Goal: Task Accomplishment & Management: Use online tool/utility

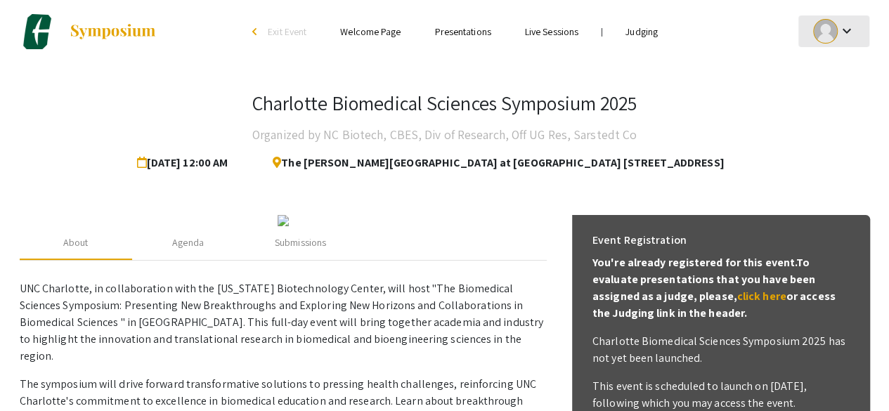
click at [854, 35] on mat-icon "keyboard_arrow_down" at bounding box center [846, 30] width 17 height 17
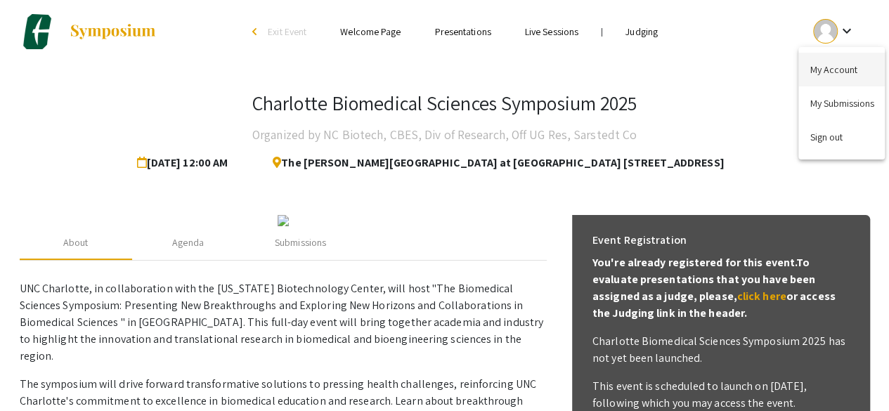
click at [835, 77] on button "My Account" at bounding box center [841, 70] width 86 height 34
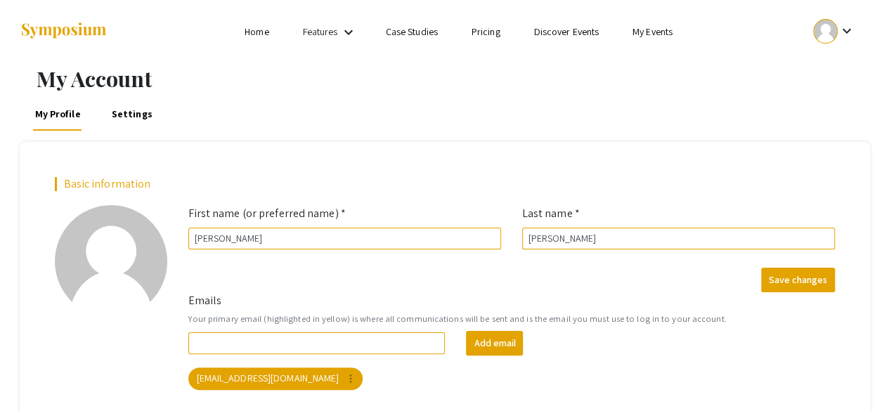
click at [824, 33] on div at bounding box center [825, 31] width 25 height 25
click at [831, 105] on button "My Submissions" at bounding box center [841, 103] width 86 height 34
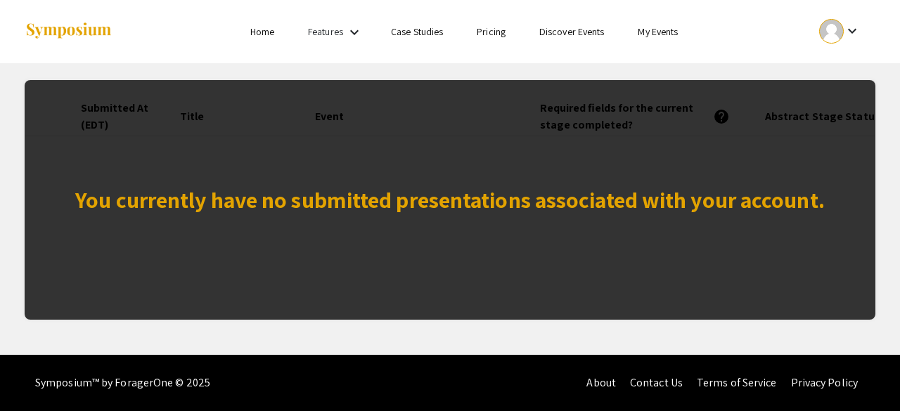
click at [836, 35] on div at bounding box center [831, 31] width 25 height 25
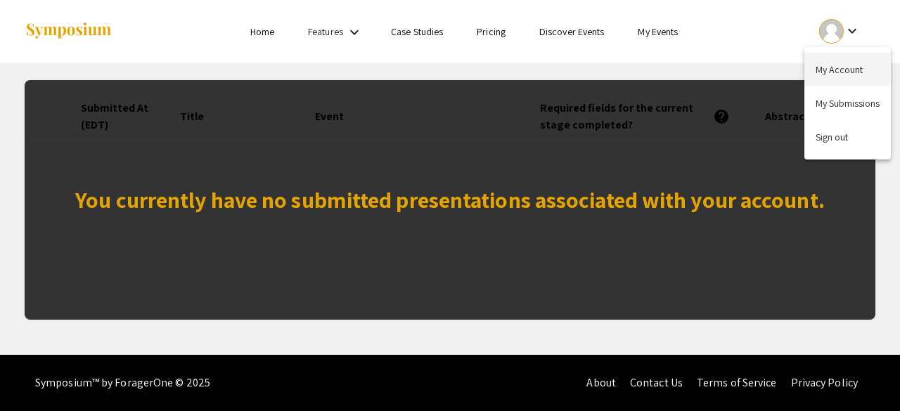
click at [833, 75] on button "My Account" at bounding box center [847, 70] width 86 height 34
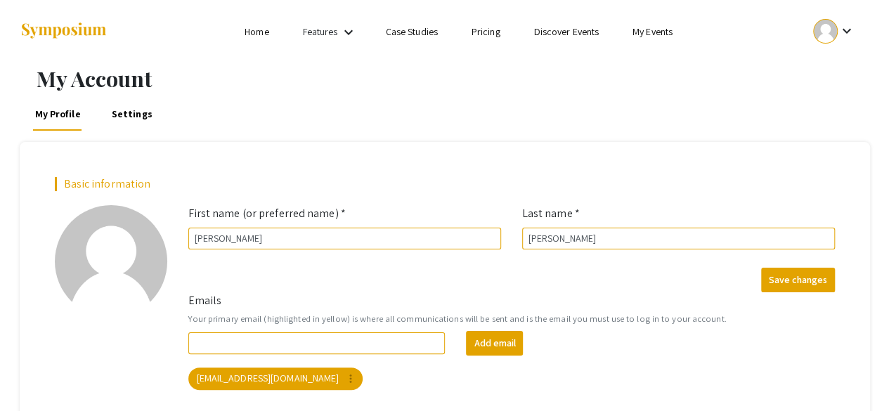
click at [266, 30] on link "Home" at bounding box center [257, 31] width 24 height 13
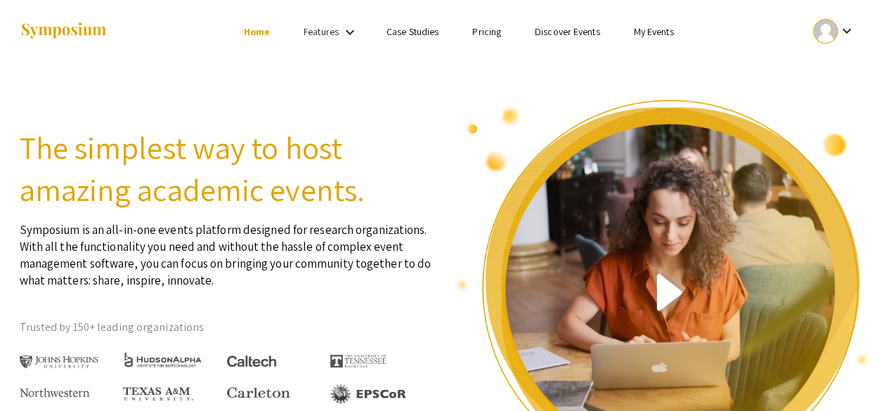
click at [263, 25] on li "Home" at bounding box center [257, 31] width 60 height 17
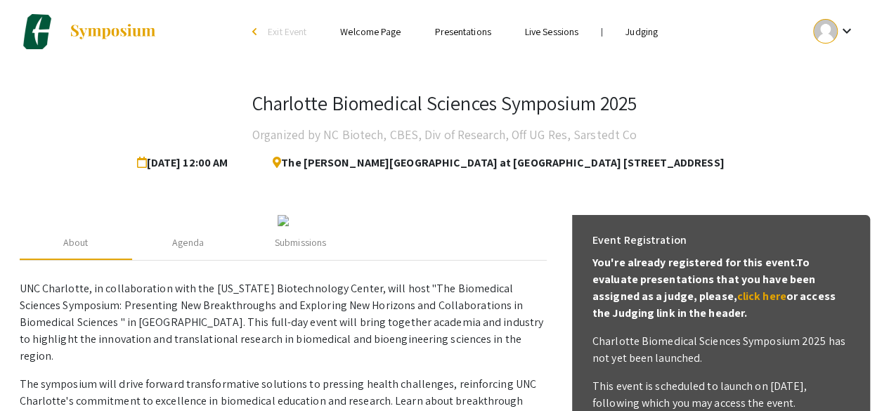
click at [643, 34] on link "Judging" at bounding box center [641, 31] width 32 height 13
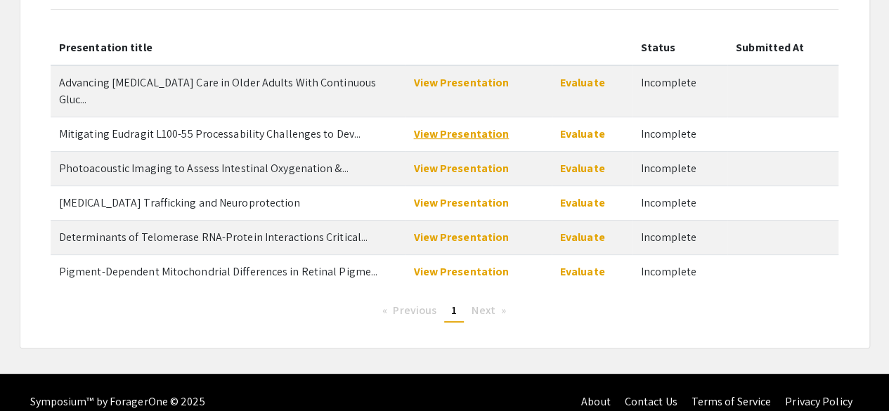
scroll to position [139, 0]
click at [592, 83] on link "Evaluate" at bounding box center [582, 82] width 45 height 15
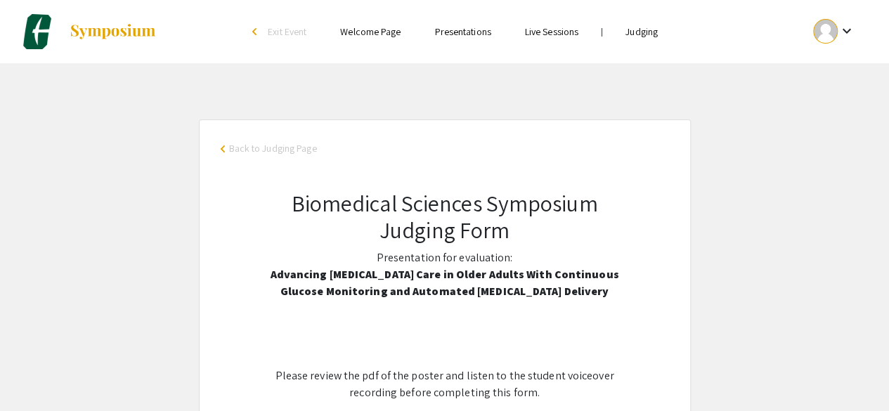
click at [652, 36] on link "Judging" at bounding box center [641, 31] width 32 height 13
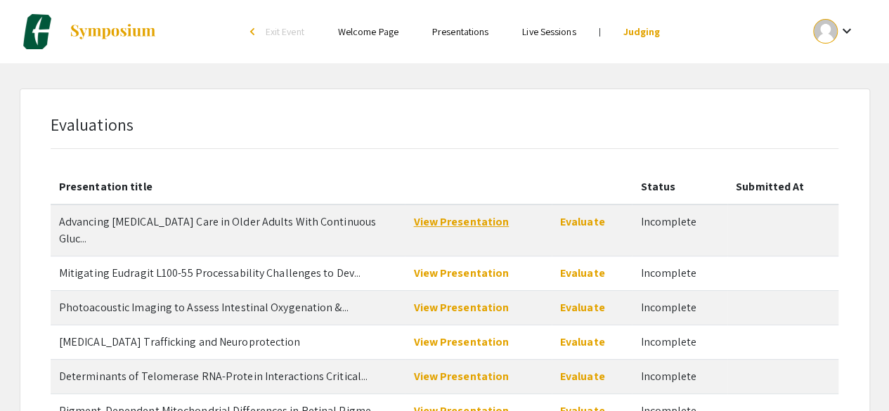
click at [478, 221] on link "View Presentation" at bounding box center [461, 221] width 96 height 15
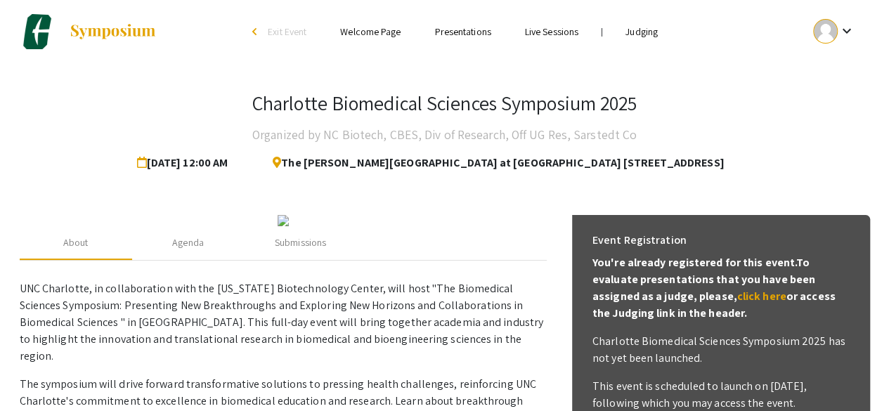
click at [642, 34] on link "Judging" at bounding box center [641, 31] width 32 height 13
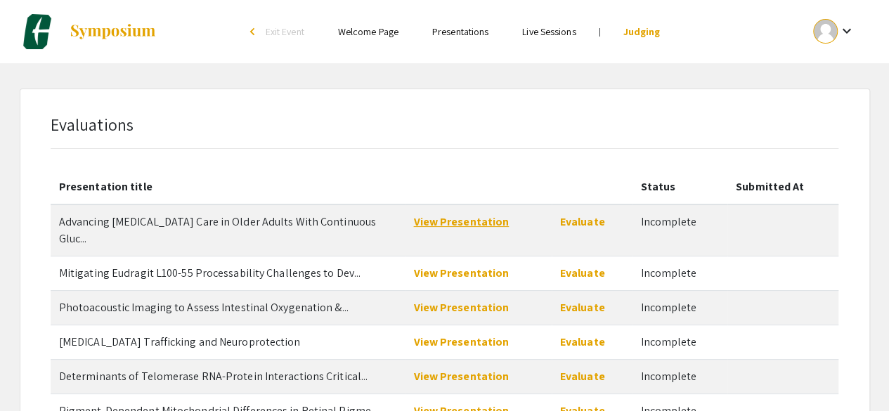
click at [473, 220] on link "View Presentation" at bounding box center [461, 221] width 96 height 15
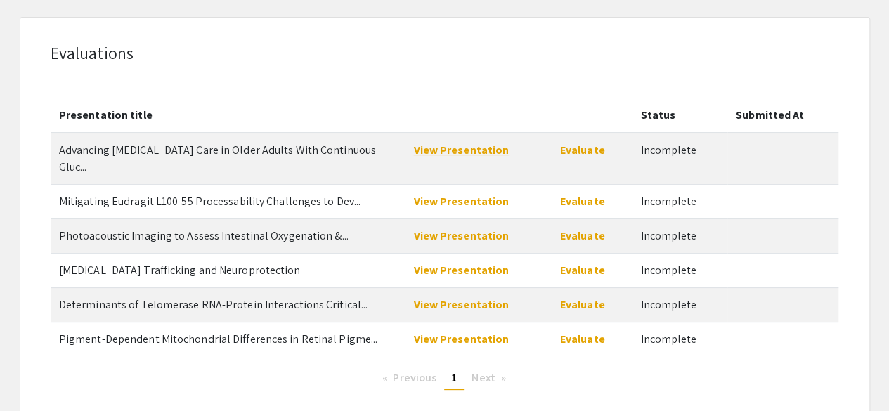
scroll to position [77, 0]
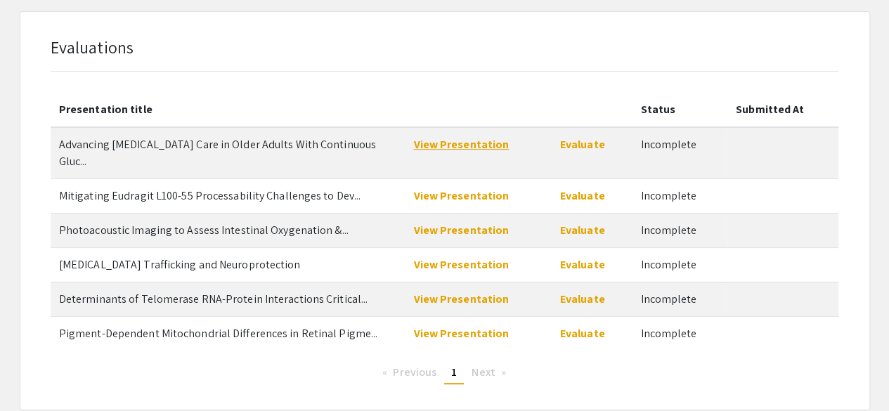
click at [472, 143] on link "View Presentation" at bounding box center [461, 144] width 96 height 15
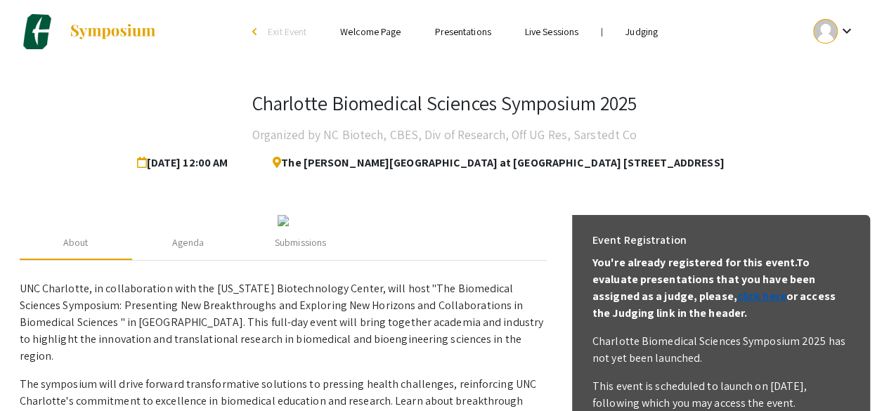
click at [737, 298] on link "click here" at bounding box center [761, 296] width 49 height 15
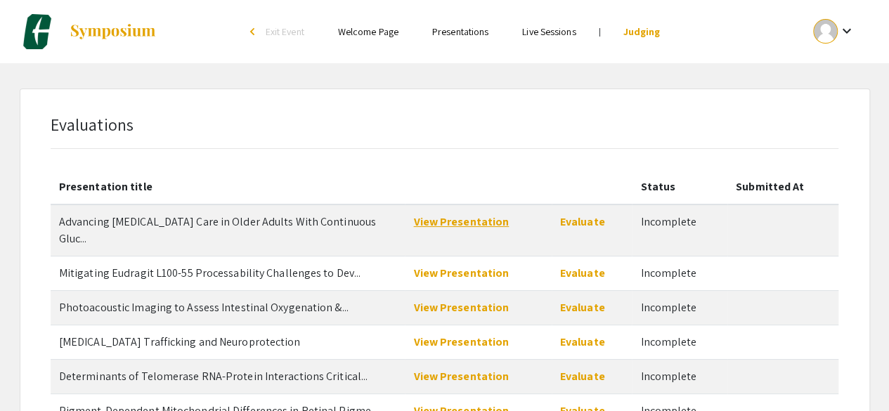
click at [474, 222] on link "View Presentation" at bounding box center [461, 221] width 96 height 15
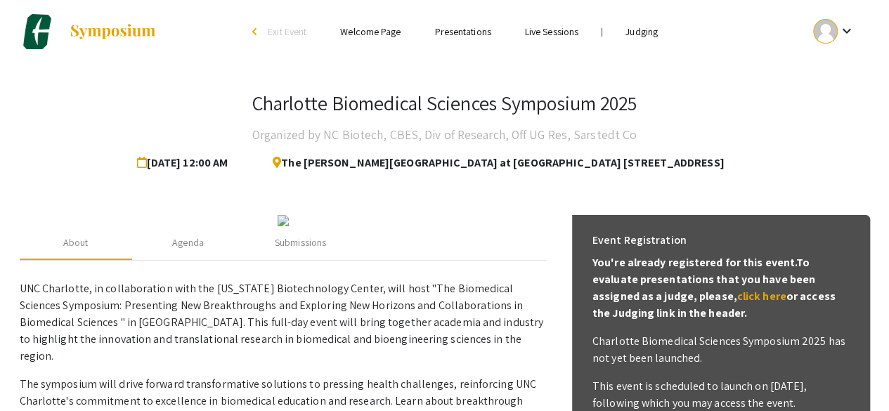
click at [838, 28] on mat-icon "keyboard_arrow_down" at bounding box center [846, 30] width 17 height 17
click at [845, 70] on button "My Account" at bounding box center [841, 70] width 86 height 34
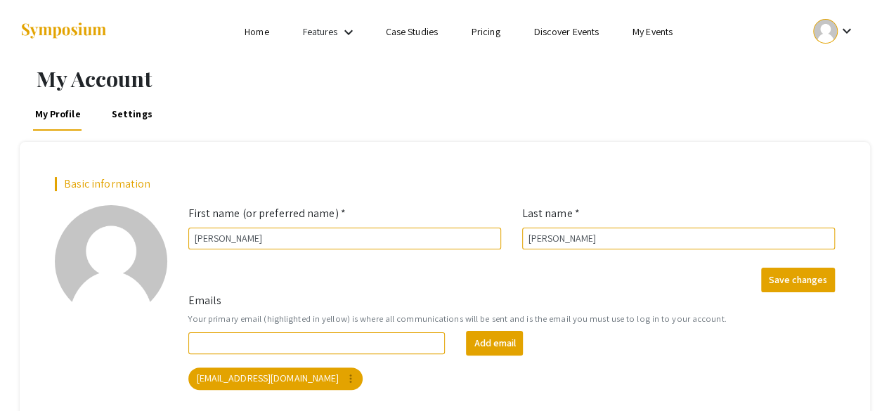
scroll to position [100, 0]
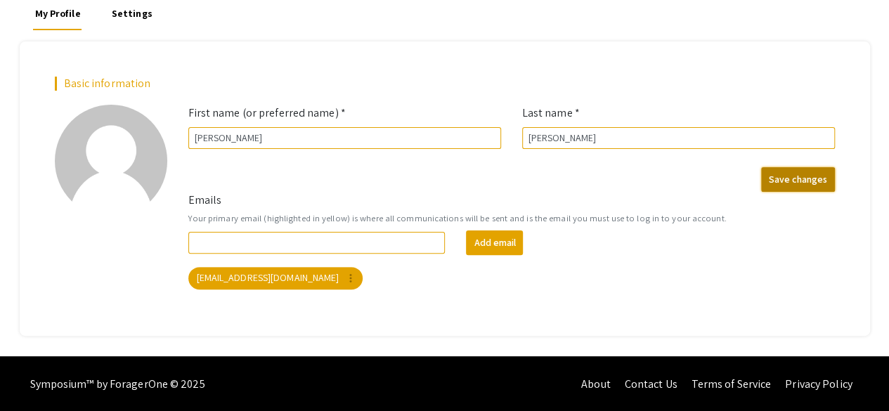
click at [781, 182] on button "Save changes" at bounding box center [798, 179] width 74 height 25
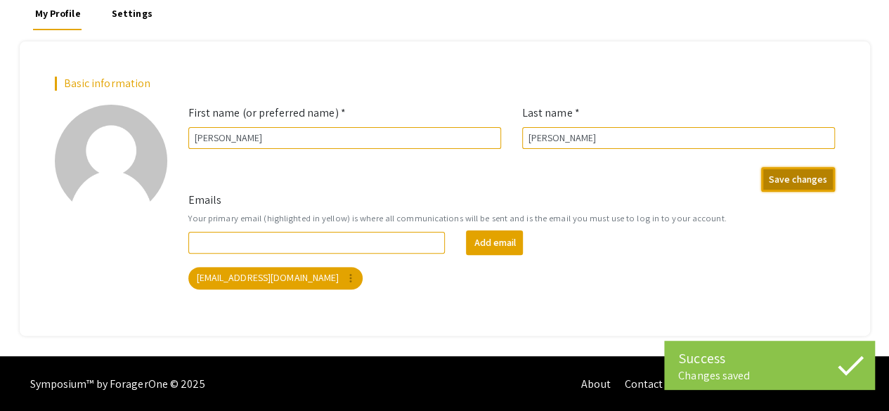
scroll to position [0, 0]
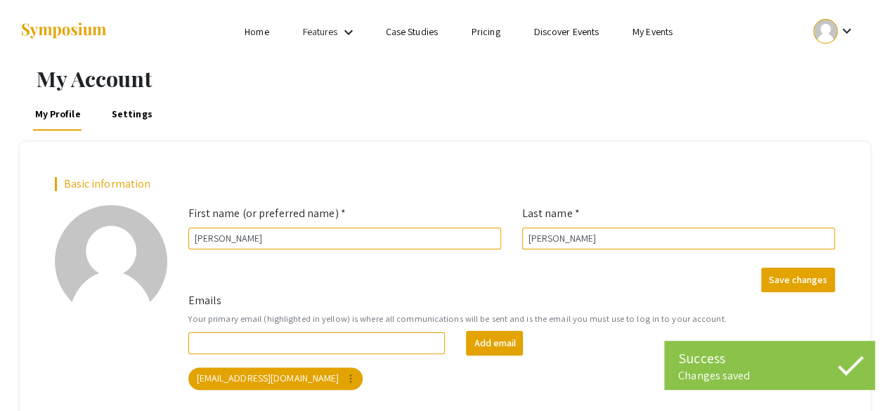
click at [829, 39] on div at bounding box center [825, 31] width 25 height 25
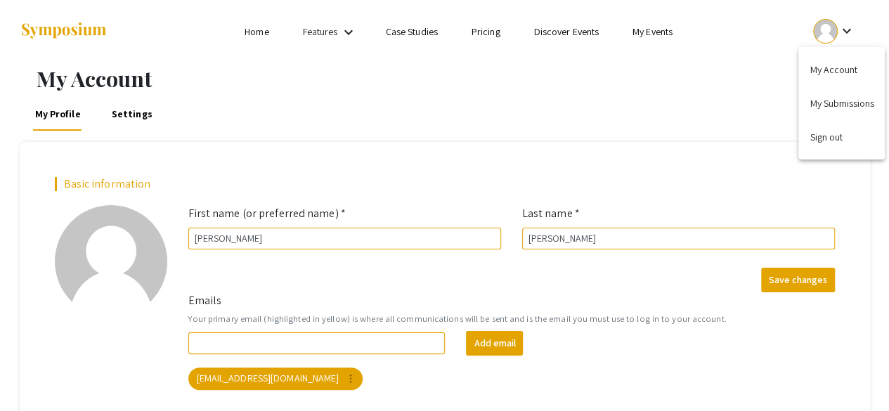
click at [236, 25] on div at bounding box center [444, 205] width 889 height 411
click at [256, 33] on link "Home" at bounding box center [257, 31] width 24 height 13
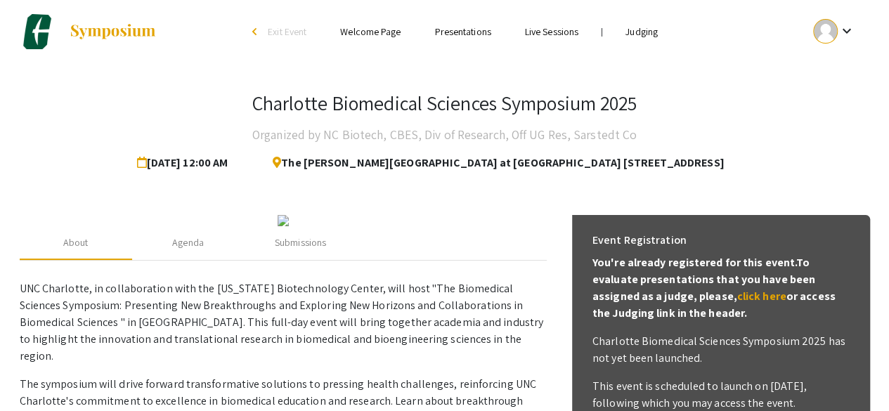
click at [647, 32] on link "Judging" at bounding box center [641, 31] width 32 height 13
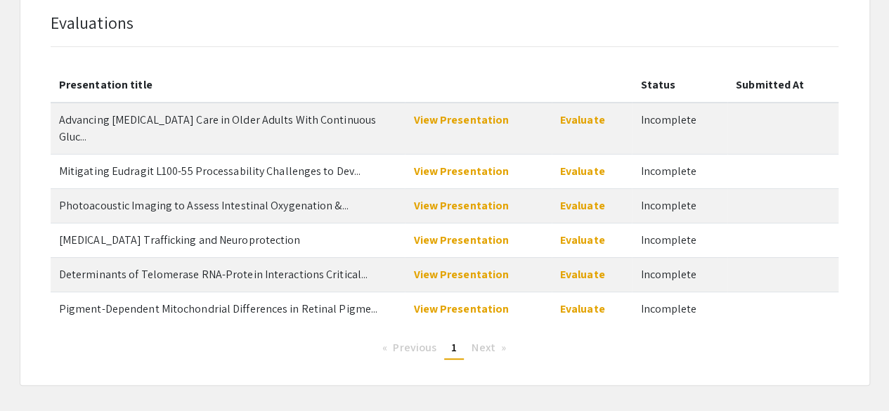
scroll to position [103, 0]
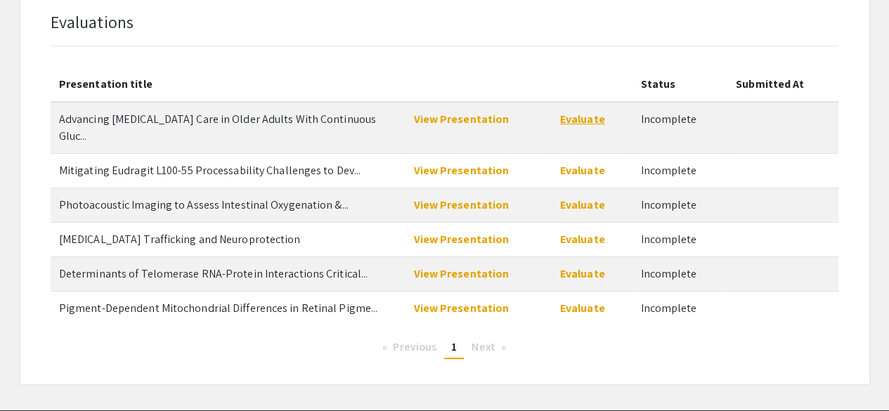
click at [580, 122] on link "Evaluate" at bounding box center [582, 119] width 45 height 15
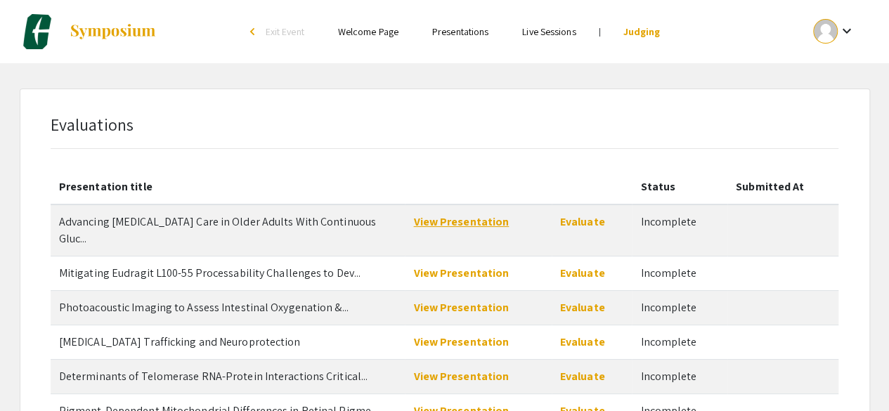
click at [489, 222] on link "View Presentation" at bounding box center [461, 221] width 96 height 15
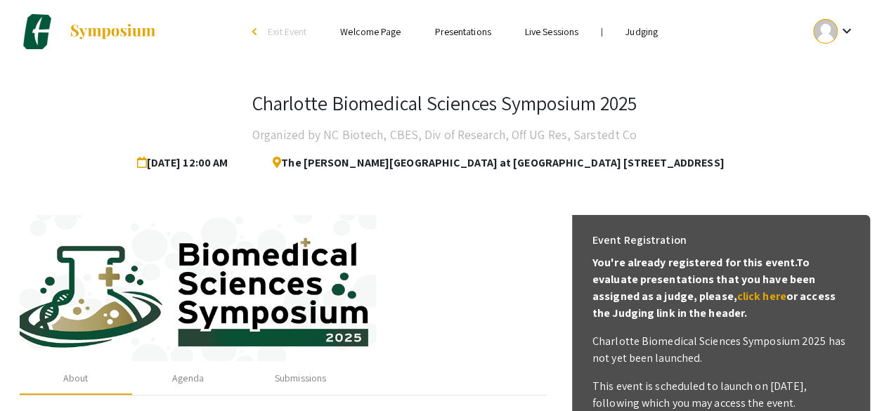
click at [647, 35] on link "Judging" at bounding box center [641, 31] width 32 height 13
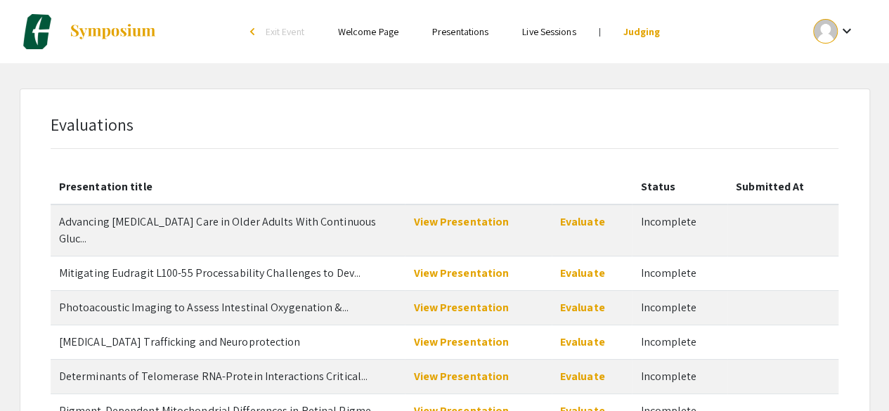
click at [225, 222] on span "Advancing [MEDICAL_DATA] Care in Older Adults With Continuous Gluc..." at bounding box center [217, 230] width 317 height 32
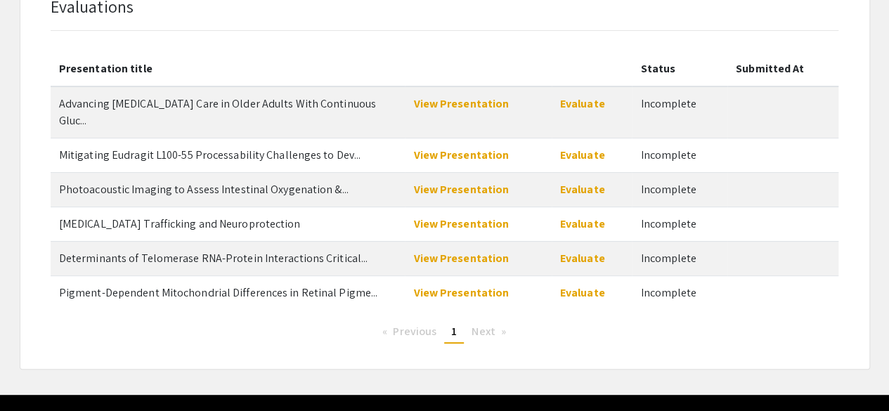
scroll to position [119, 0]
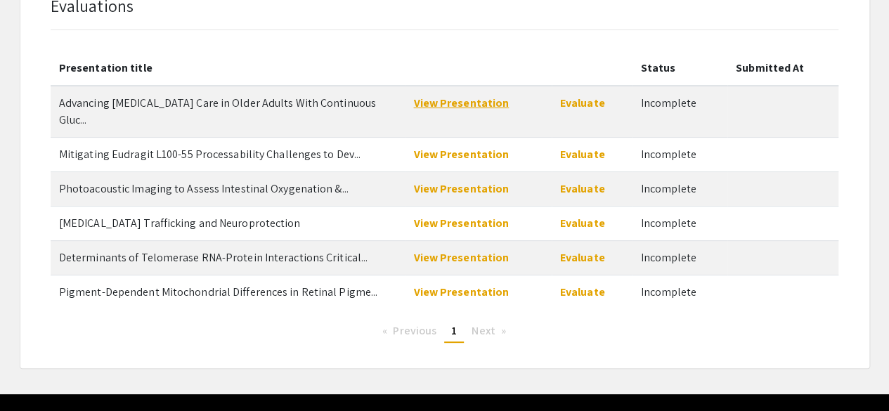
click at [476, 105] on link "View Presentation" at bounding box center [461, 103] width 96 height 15
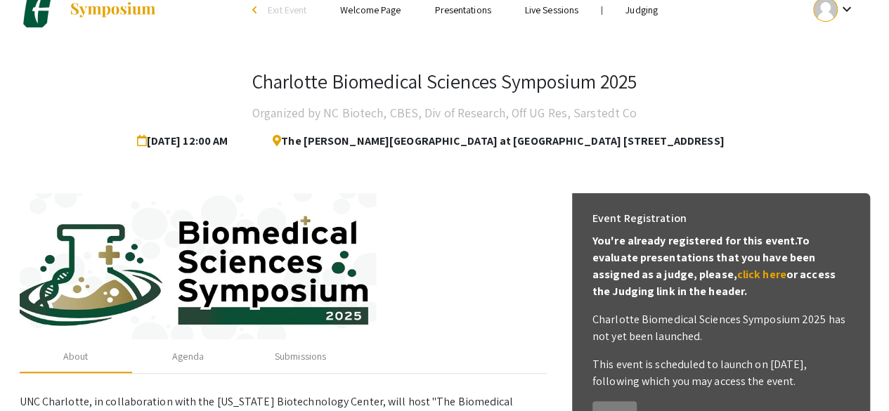
scroll to position [21, 0]
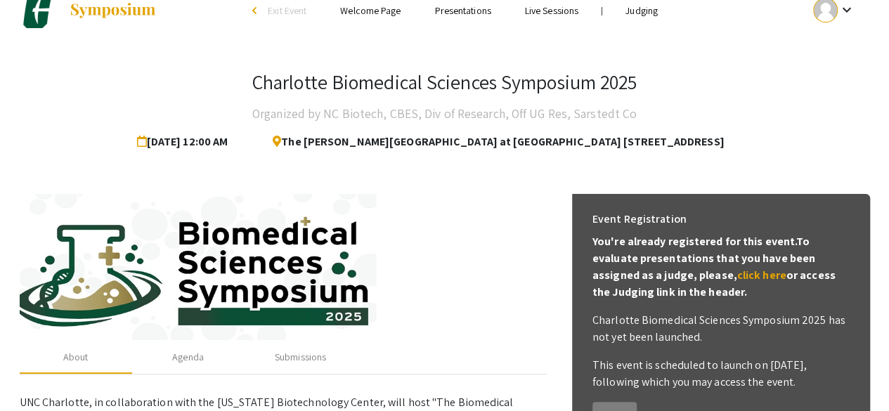
click at [645, 17] on link "Judging" at bounding box center [641, 10] width 32 height 13
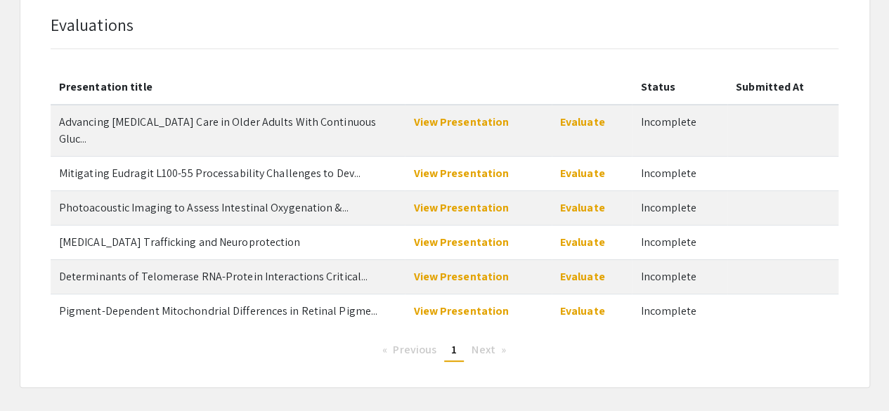
scroll to position [114, 0]
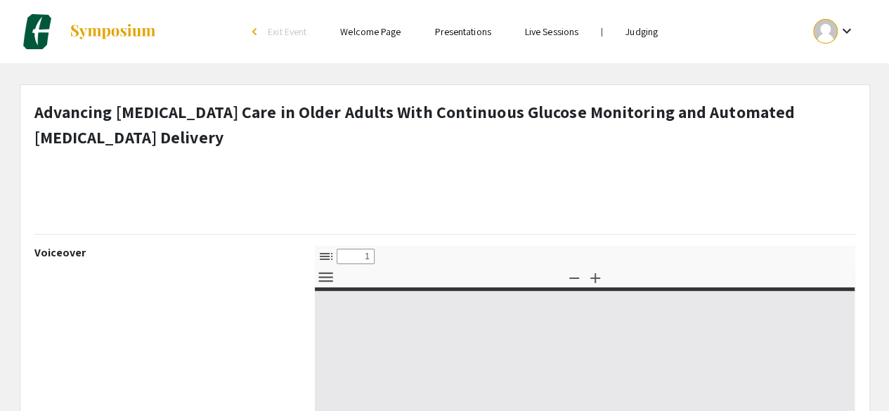
select select "custom"
type input "0"
select select "custom"
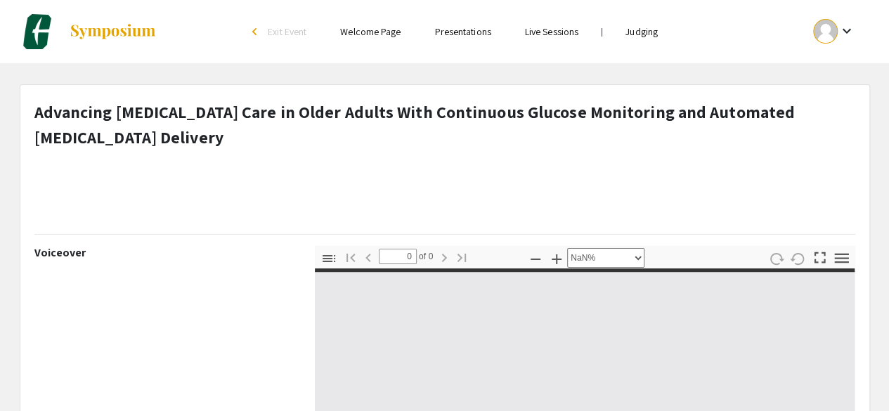
type input "1"
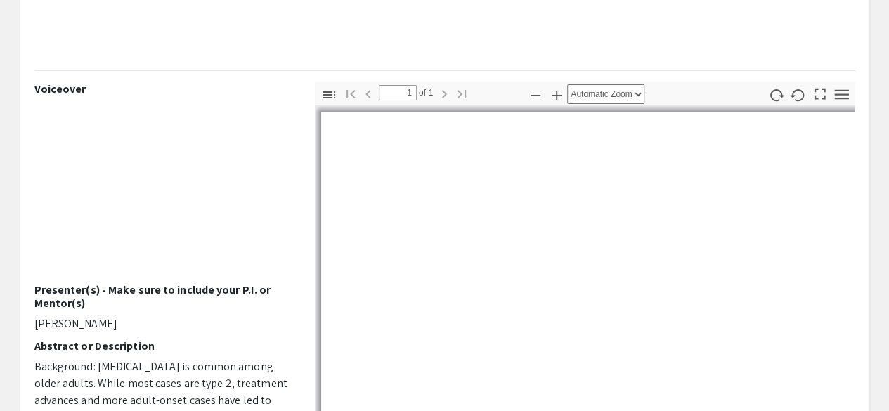
scroll to position [191, 0]
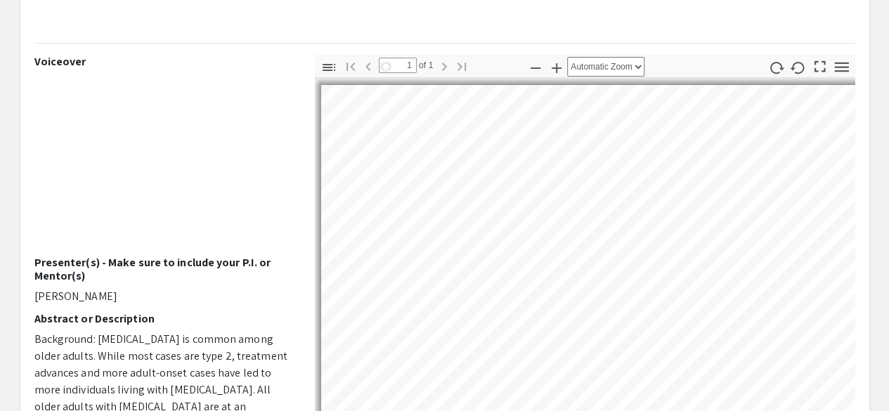
select select "auto"
